Goal: Navigation & Orientation: Find specific page/section

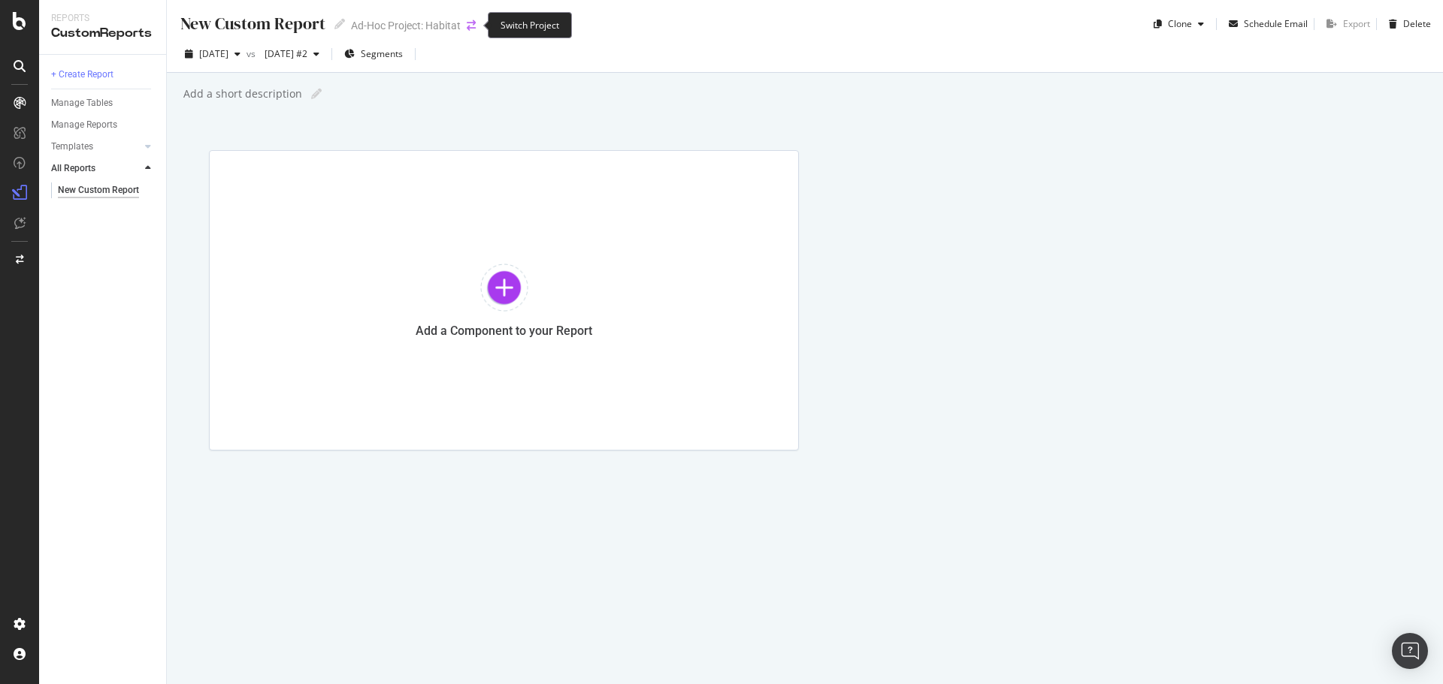
click at [470, 26] on icon "arrow-right-arrow-left" at bounding box center [471, 25] width 9 height 11
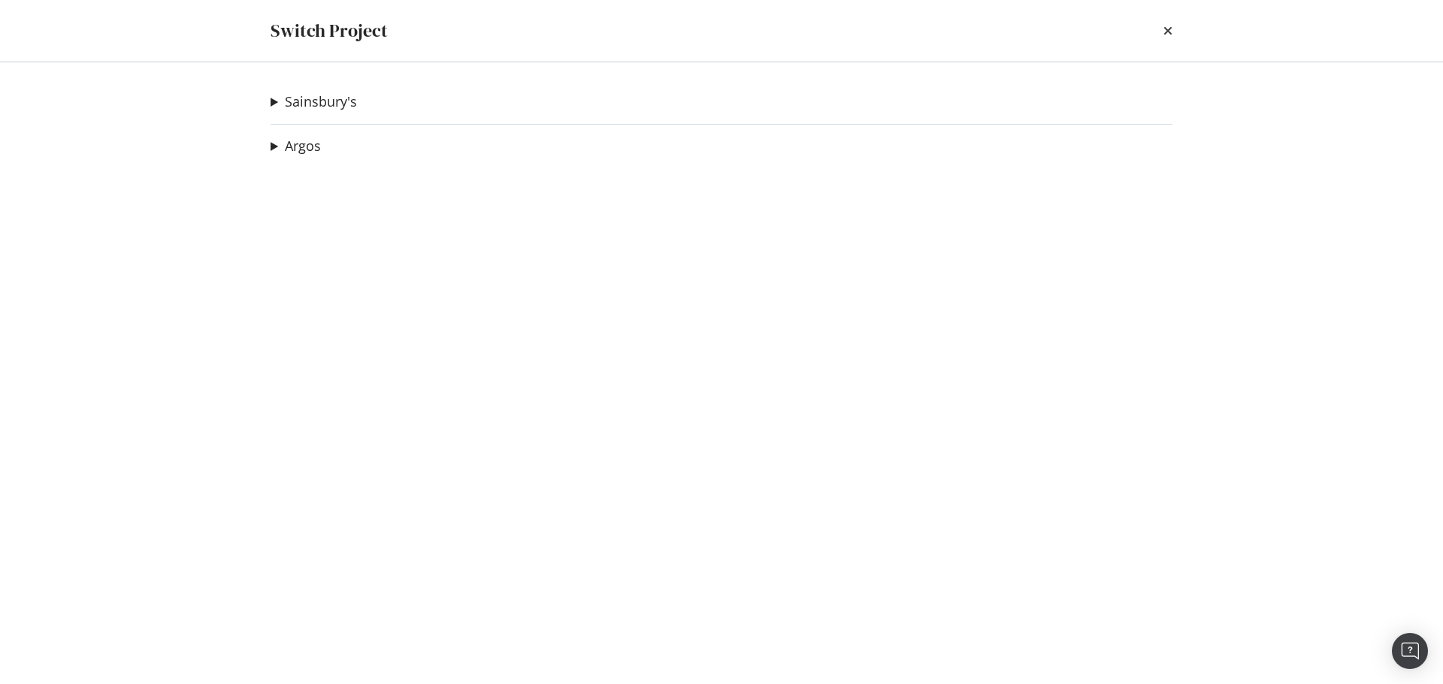
click at [323, 89] on div "Sainsbury's Daily Hygiene Crawl Ad-Hoc Project Tu Search URLs Ad-Hoc Project Tu…" at bounding box center [721, 373] width 962 height 622
click at [319, 99] on link "Sainsbury's" at bounding box center [321, 102] width 72 height 16
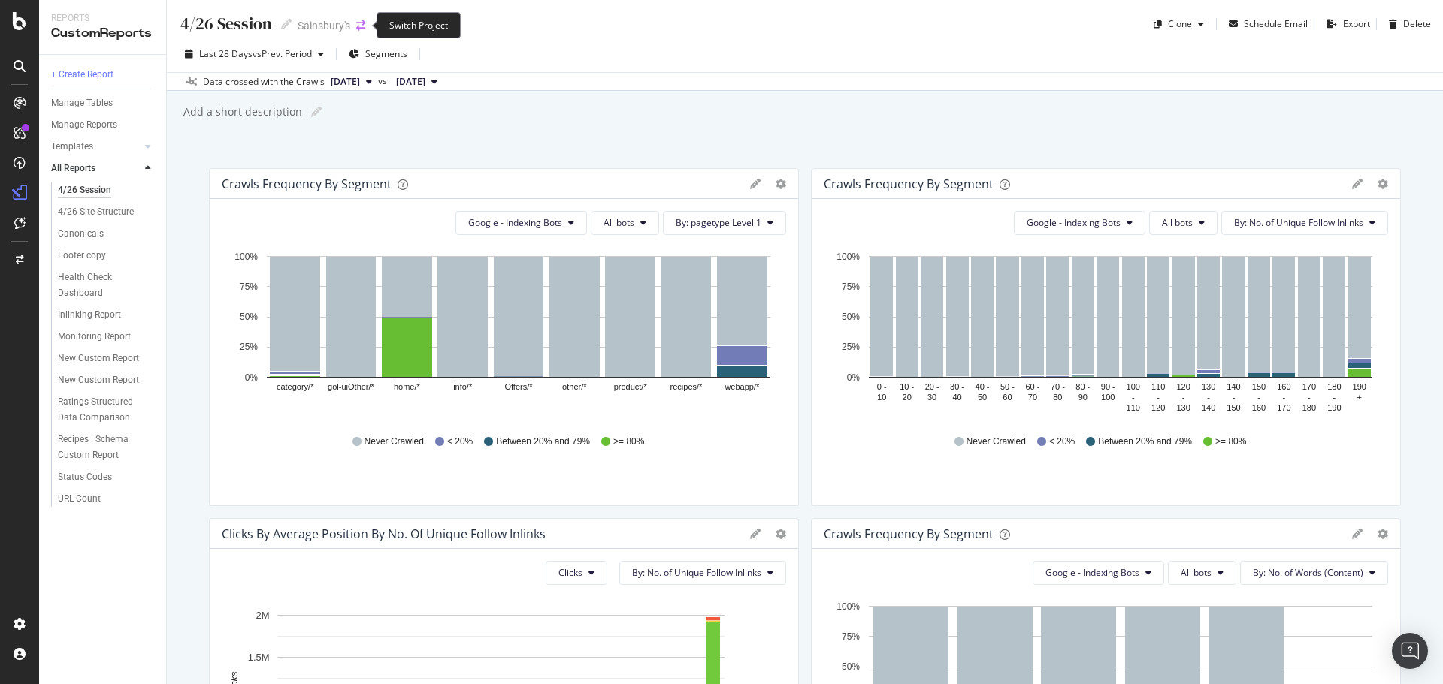
click at [364, 23] on icon "arrow-right-arrow-left" at bounding box center [360, 25] width 9 height 11
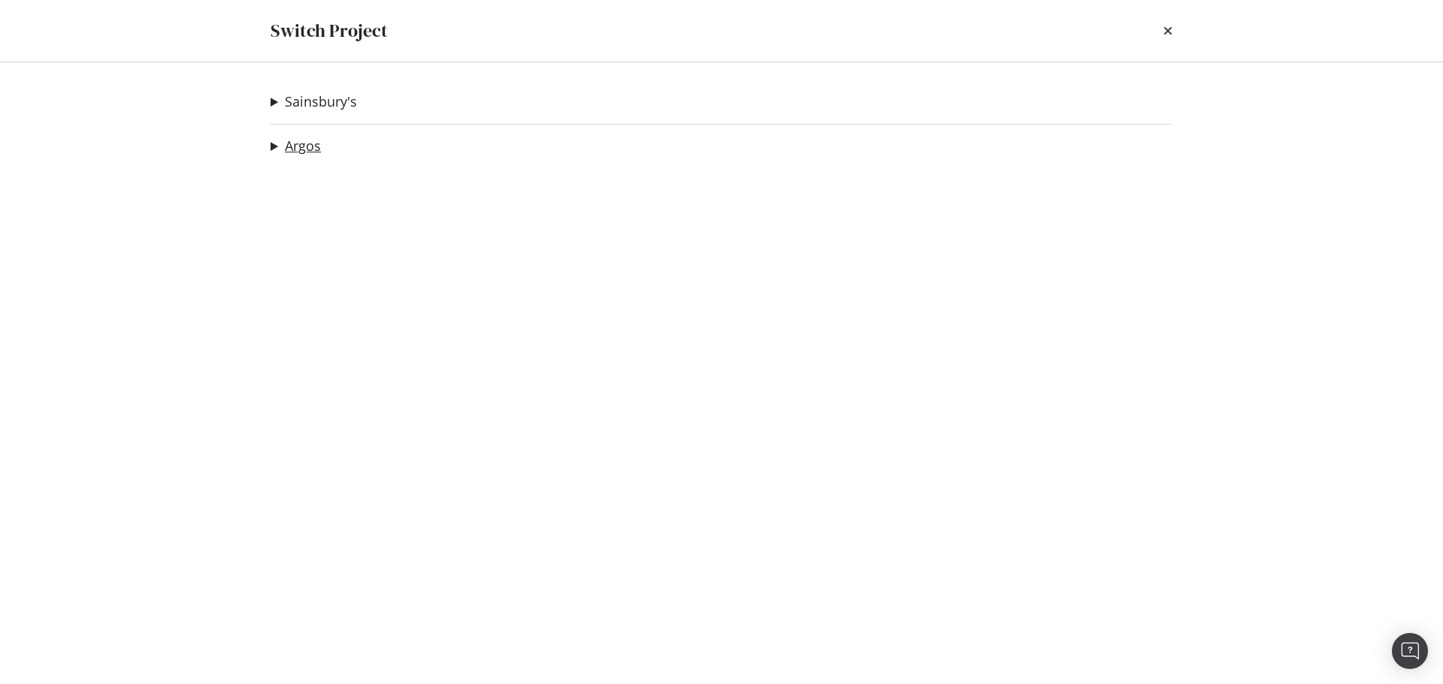
click at [313, 146] on link "Argos" at bounding box center [303, 146] width 36 height 16
